Goal: Task Accomplishment & Management: Complete application form

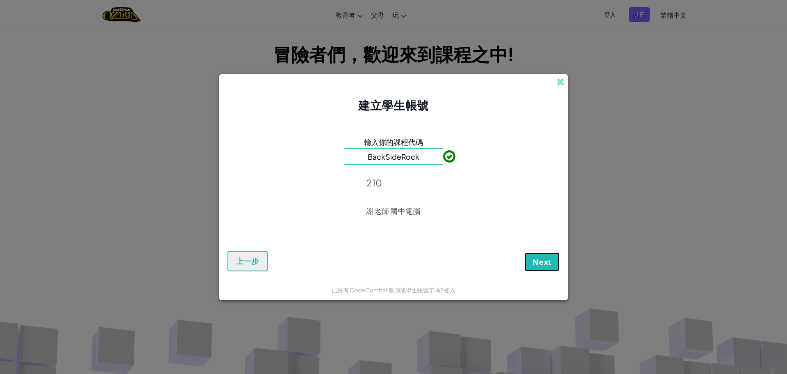
click at [546, 255] on button "Next" at bounding box center [542, 261] width 35 height 19
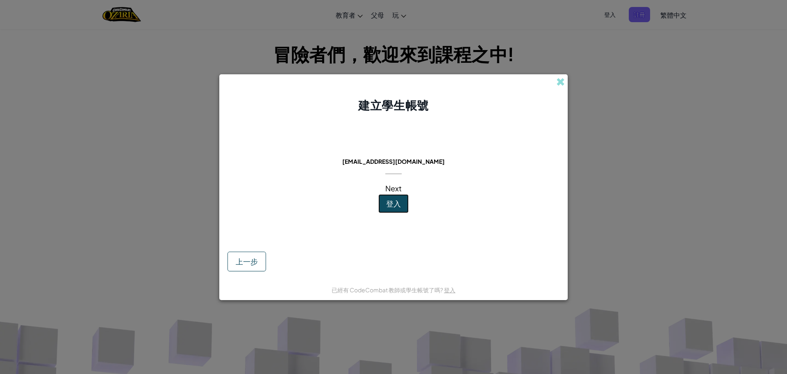
click at [392, 207] on span "登入" at bounding box center [393, 202] width 15 height 9
